Goal: Task Accomplishment & Management: Complete application form

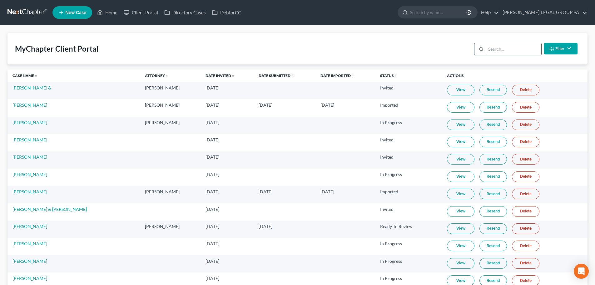
click at [501, 51] on input "search" at bounding box center [513, 49] width 55 height 12
click at [314, 47] on div "MyChapter Client Portal Filter Status Filter... Invited In Progress Ready To Re…" at bounding box center [297, 49] width 580 height 32
click at [40, 10] on link at bounding box center [27, 12] width 40 height 11
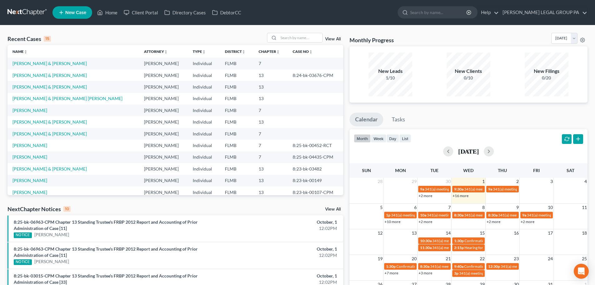
click at [93, 36] on div "Recent Cases 15 View All" at bounding box center [175, 39] width 336 height 12
click at [86, 11] on span "New Case" at bounding box center [75, 12] width 21 height 5
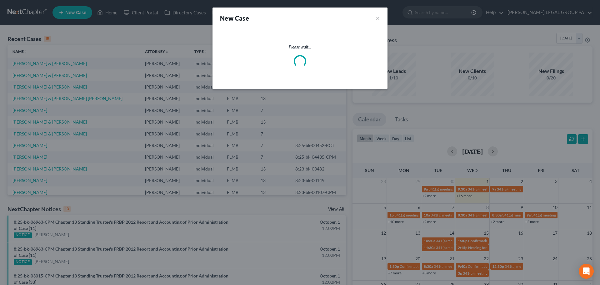
select select "15"
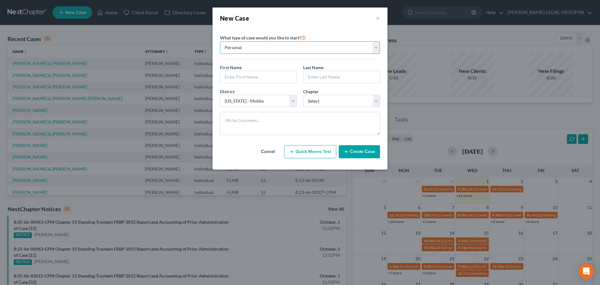
click at [266, 50] on select "Personal Business" at bounding box center [300, 47] width 160 height 12
click at [257, 75] on input "text" at bounding box center [258, 77] width 76 height 12
type input "[PERSON_NAME]"
type input "Y"
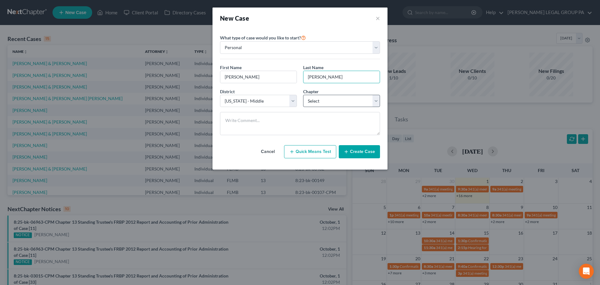
type input "[PERSON_NAME]"
click at [344, 105] on select "Select 7 11 12 13" at bounding box center [341, 101] width 77 height 12
select select "0"
click at [303, 95] on select "Select 7 11 12 13" at bounding box center [341, 101] width 77 height 12
click at [366, 158] on div "Cancel Quick Means Test Create Case" at bounding box center [300, 151] width 160 height 23
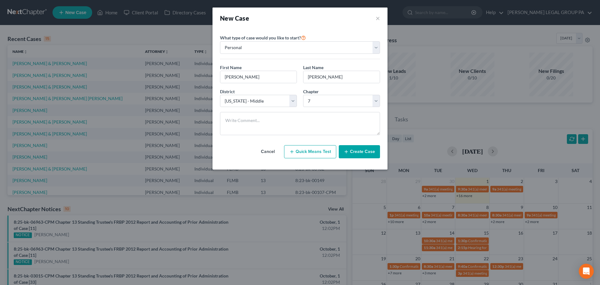
click at [366, 153] on button "Create Case" at bounding box center [359, 151] width 41 height 13
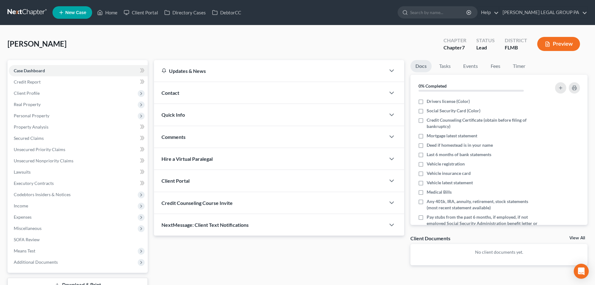
click at [290, 199] on div "Credit Counseling Course Invite" at bounding box center [270, 203] width 232 height 22
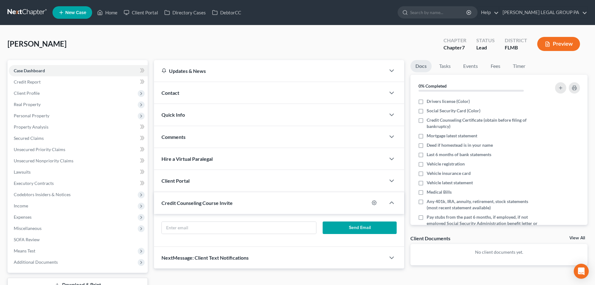
click at [229, 220] on div "Send Email" at bounding box center [279, 230] width 250 height 33
click at [223, 225] on input "text" at bounding box center [239, 228] width 154 height 12
drag, startPoint x: 223, startPoint y: 225, endPoint x: 190, endPoint y: 228, distance: 32.9
click at [190, 228] on input "text" at bounding box center [239, 228] width 154 height 12
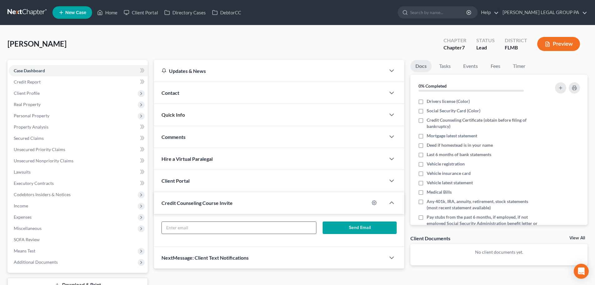
click at [237, 227] on input "text" at bounding box center [239, 228] width 154 height 12
drag, startPoint x: 237, startPoint y: 227, endPoint x: 233, endPoint y: 224, distance: 5.4
click at [233, 224] on input "text" at bounding box center [239, 228] width 154 height 12
click at [233, 223] on input "text" at bounding box center [239, 228] width 154 height 12
drag, startPoint x: 29, startPoint y: 178, endPoint x: 238, endPoint y: 227, distance: 213.9
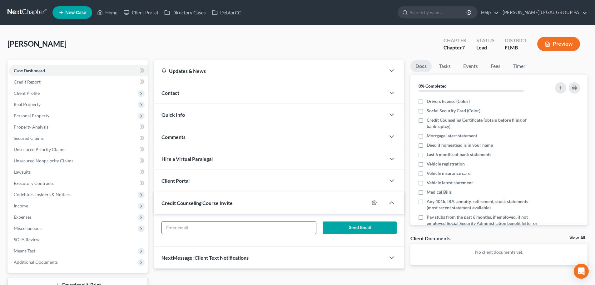
click at [240, 229] on input "text" at bounding box center [239, 228] width 154 height 12
click at [236, 224] on input "text" at bounding box center [239, 228] width 154 height 12
paste input "[EMAIL_ADDRESS][DOMAIN_NAME]"
type input "[EMAIL_ADDRESS][DOMAIN_NAME]"
click at [347, 222] on button "Send Email" at bounding box center [360, 227] width 74 height 12
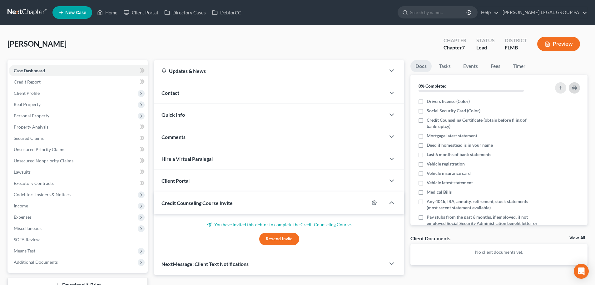
click at [572, 87] on icon "button" at bounding box center [574, 87] width 5 height 5
click at [97, 57] on div "[PERSON_NAME] Upgraded Chapter Chapter 7 Status Lead District [GEOGRAPHIC_DATA]…" at bounding box center [297, 46] width 580 height 27
